Goal: Information Seeking & Learning: Find specific fact

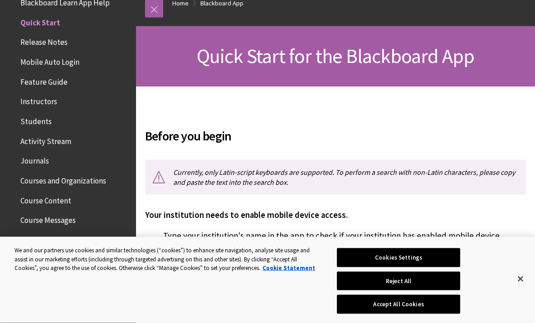
scroll to position [108, 0]
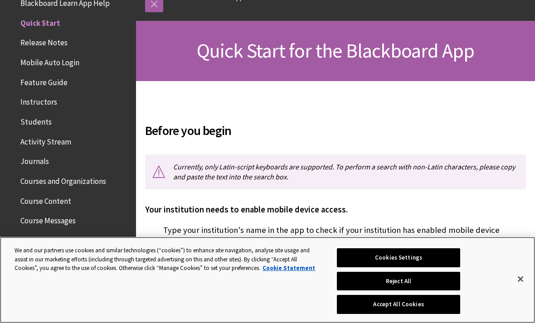
click at [427, 314] on button "Accept All Cookies" at bounding box center [398, 304] width 123 height 19
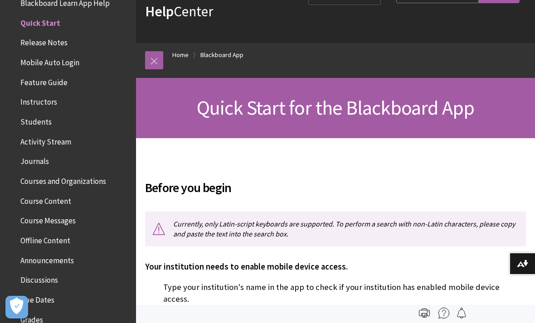
scroll to position [0, 0]
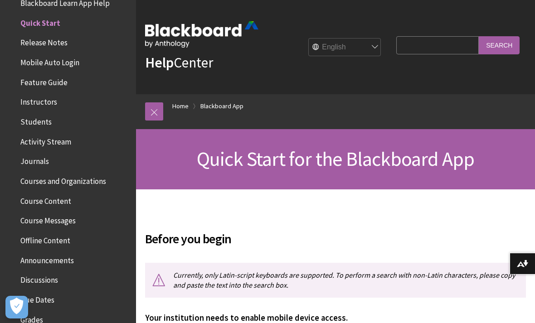
click at [453, 48] on input "Search Query" at bounding box center [437, 45] width 83 height 18
click at [390, 86] on div "Help Center English عربية Català Cymraeg Deutsch Español Suomi Français עברית I…" at bounding box center [335, 47] width 399 height 94
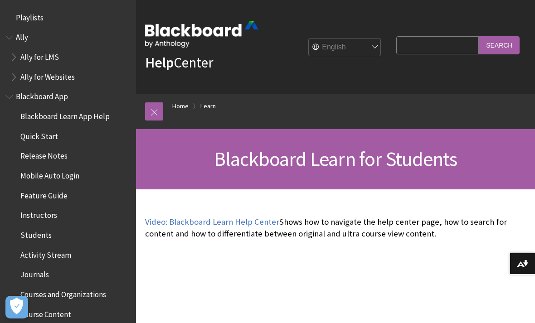
scroll to position [860, 0]
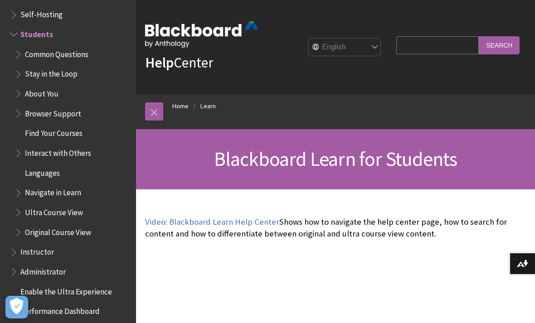
click at [453, 46] on input "Search Query" at bounding box center [437, 45] width 83 height 18
type input "PSAU"
click at [499, 45] on input "Search" at bounding box center [499, 45] width 41 height 18
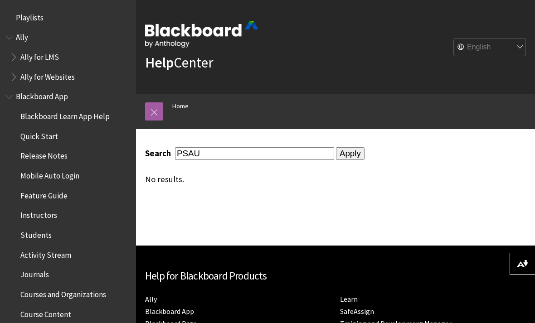
click at [336, 151] on input "Apply" at bounding box center [350, 153] width 29 height 13
